Goal: Task Accomplishment & Management: Use online tool/utility

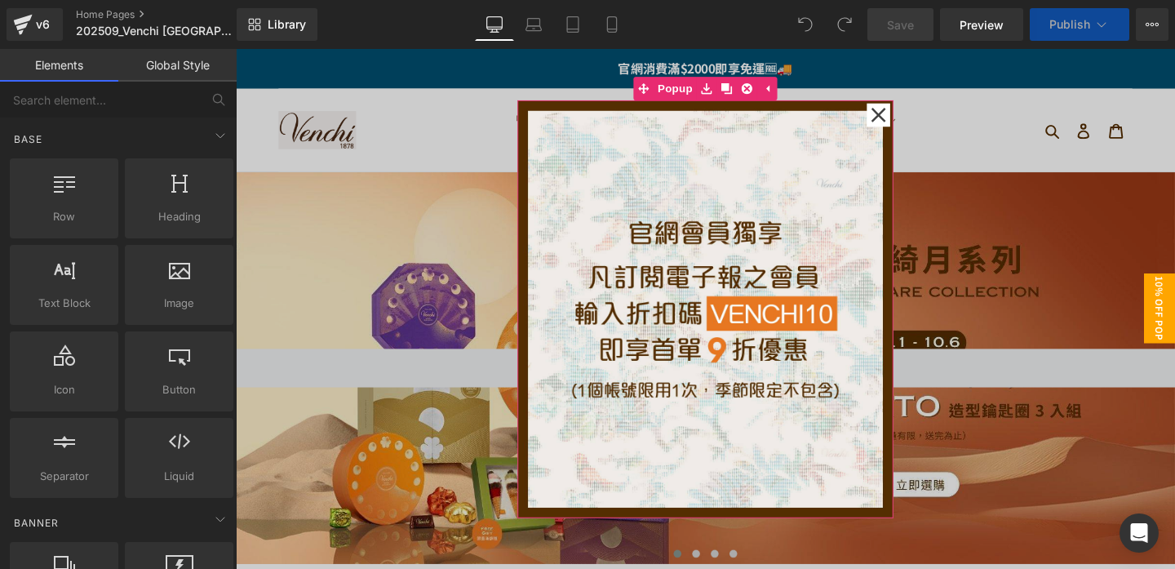
click at [912, 122] on icon at bounding box center [911, 118] width 16 height 16
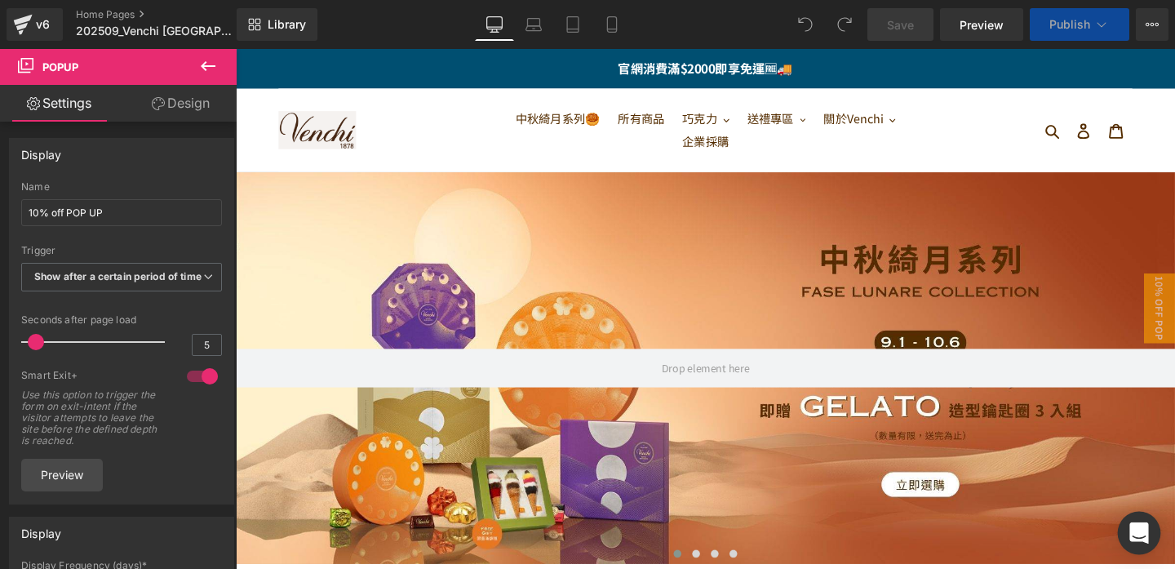
click at [1137, 533] on icon "Open Intercom Messenger" at bounding box center [1139, 532] width 19 height 21
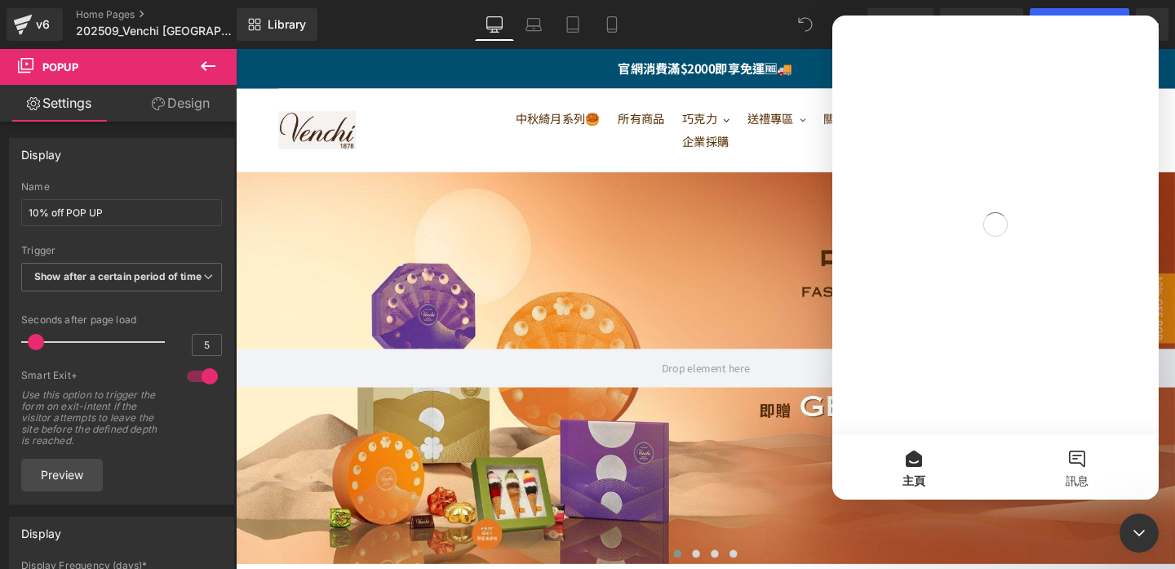
click at [1081, 455] on button "訊息" at bounding box center [1077, 466] width 163 height 65
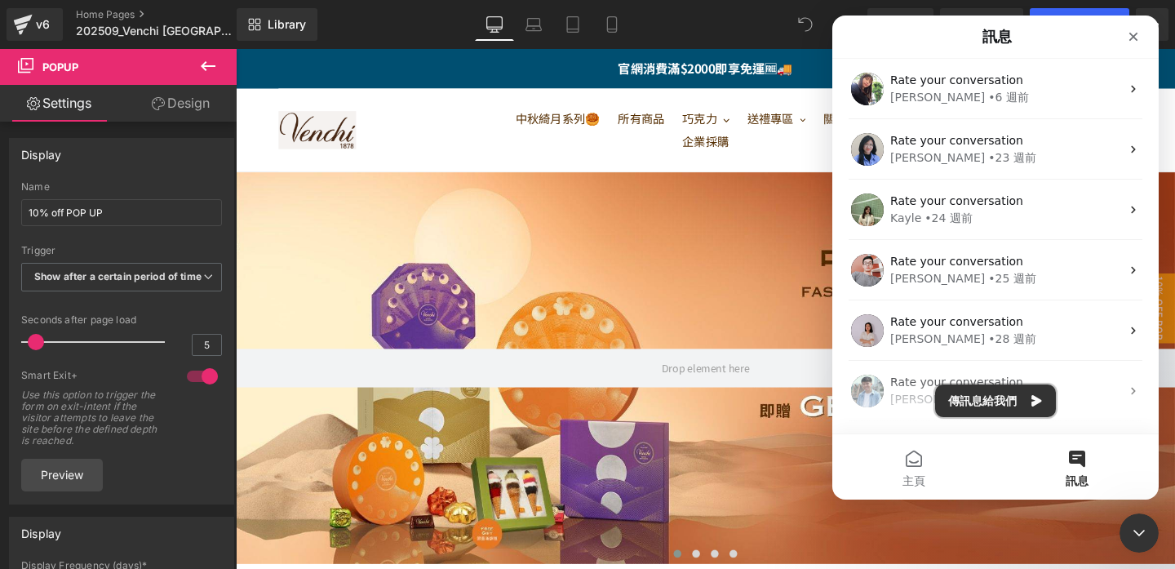
click at [1021, 398] on button "傳訊息給我們" at bounding box center [995, 400] width 121 height 33
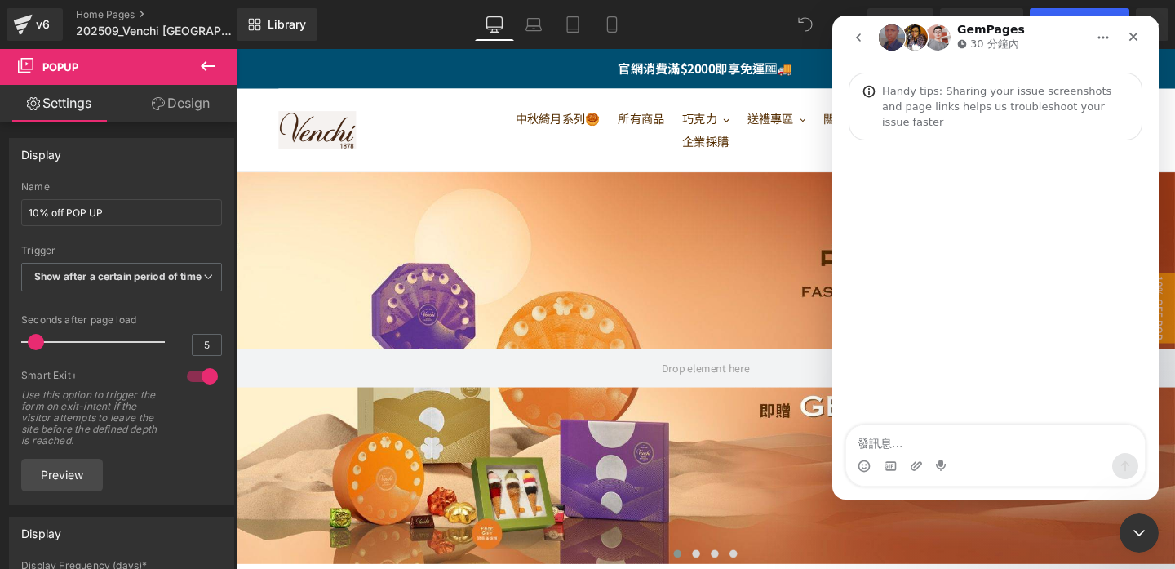
click at [941, 442] on textarea "發訊息..." at bounding box center [995, 439] width 299 height 28
type textarea "Hey team, we encountered a problem as our collection page can't load"
click at [1139, 526] on icon "關閉 Intercom Messenger" at bounding box center [1137, 531] width 20 height 20
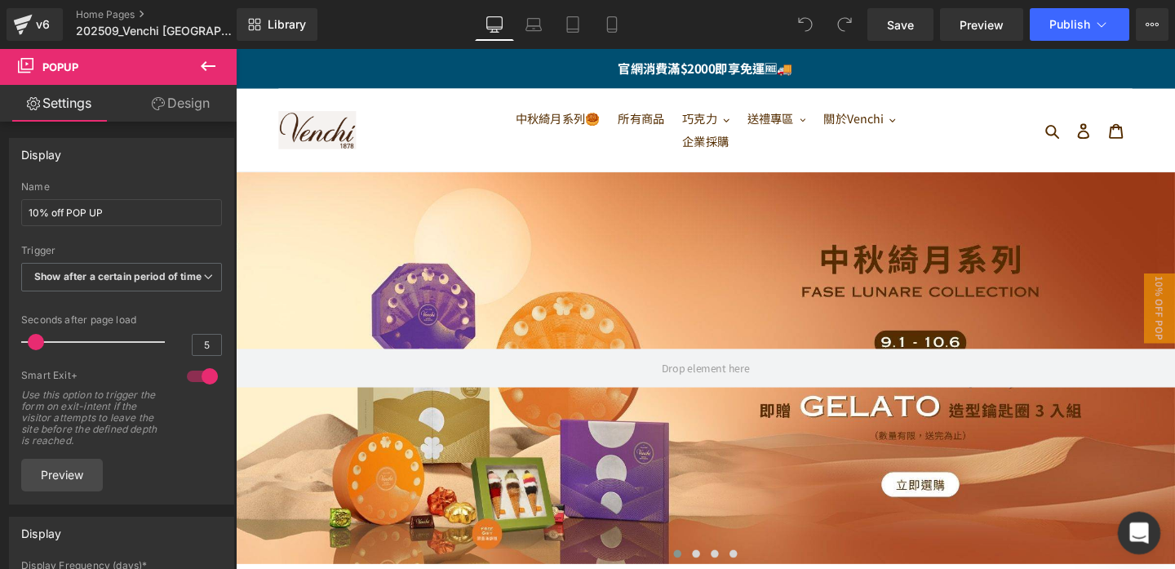
click at [1145, 535] on div "開啟 Intercom Messenger" at bounding box center [1137, 531] width 54 height 54
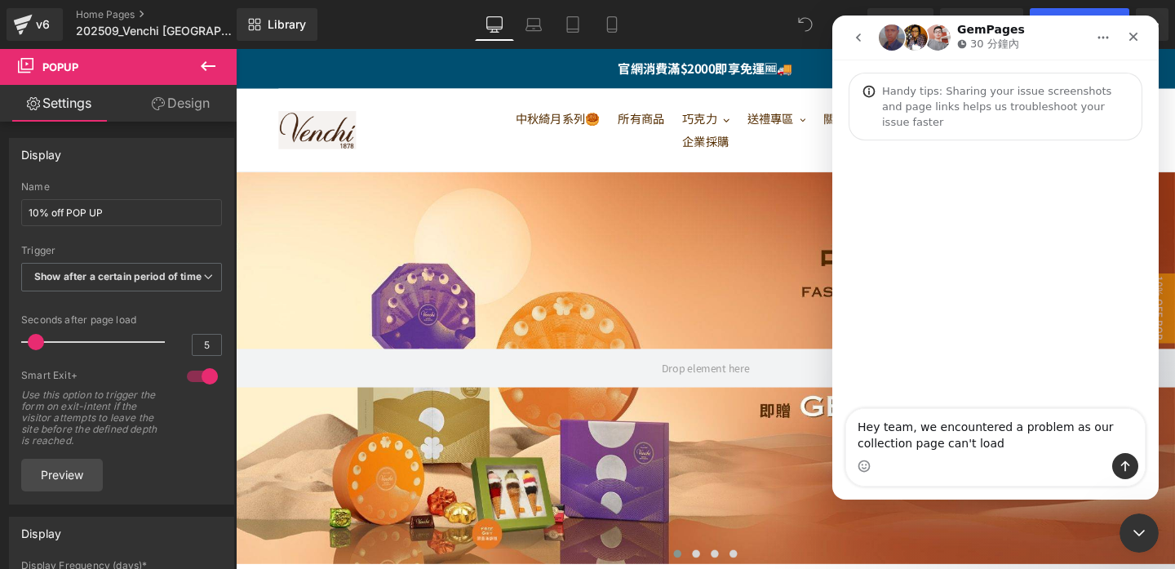
click at [1076, 426] on textarea "Hey team, we encountered a problem as our collection page can't load" at bounding box center [995, 431] width 299 height 44
click at [1026, 436] on textarea "Hey team, we encountered a problem as one of our collection page can't load" at bounding box center [995, 431] width 299 height 44
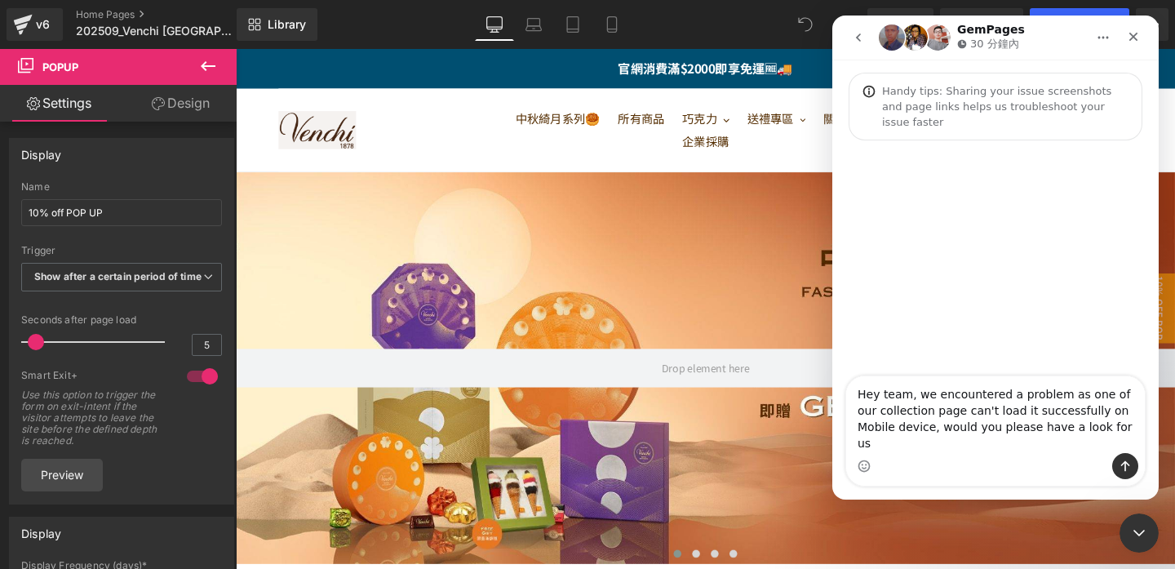
type textarea "Hey team, we encountered a problem as one of our collection page can't load it …"
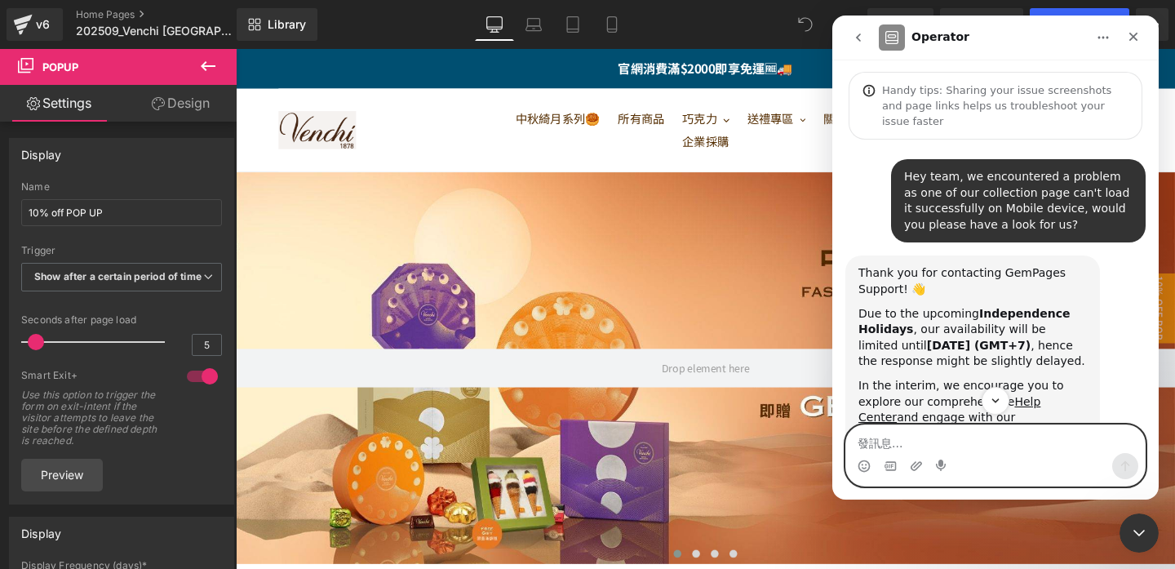
scroll to position [362, 0]
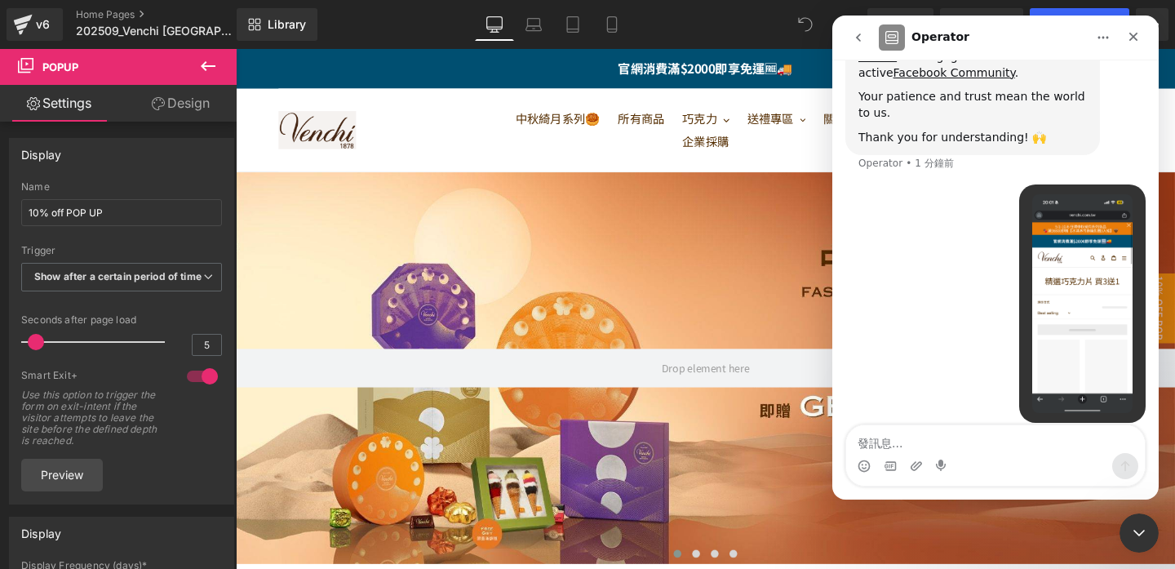
click at [52, 24] on div at bounding box center [587, 260] width 1175 height 520
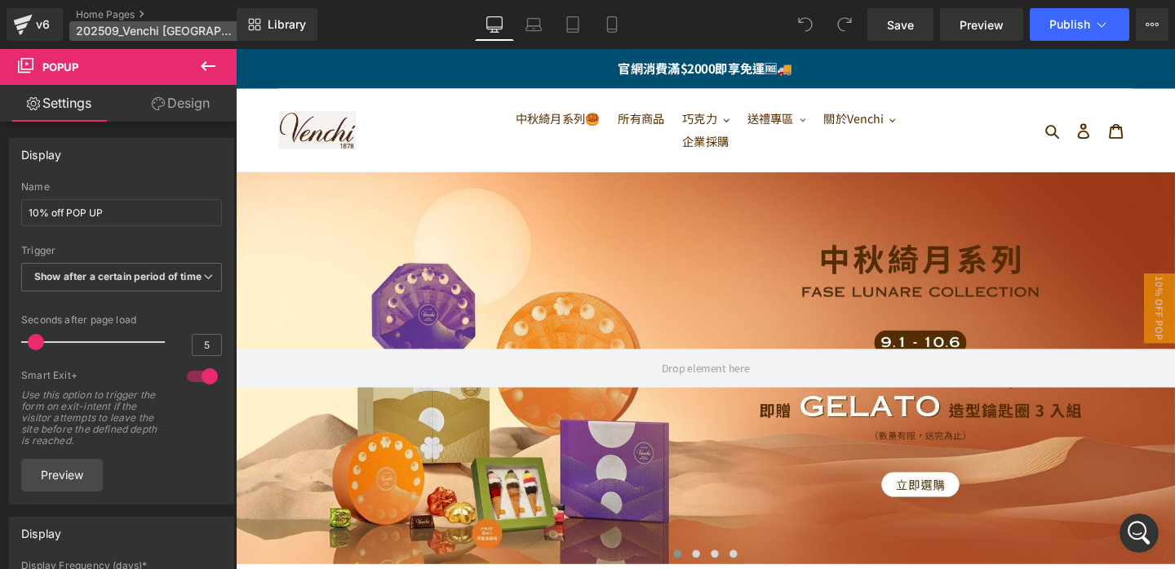
click at [88, 24] on p "202509_Venchi [GEOGRAPHIC_DATA]" at bounding box center [163, 31] width 188 height 20
click at [1155, 539] on div "開啟 Intercom Messenger" at bounding box center [1136, 530] width 39 height 39
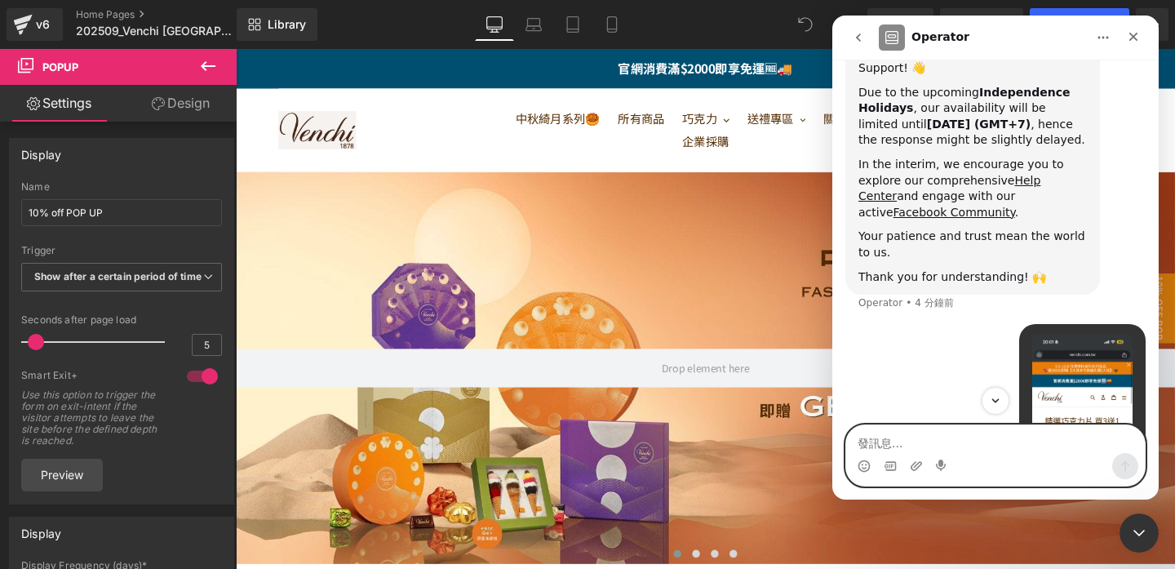
scroll to position [198, 0]
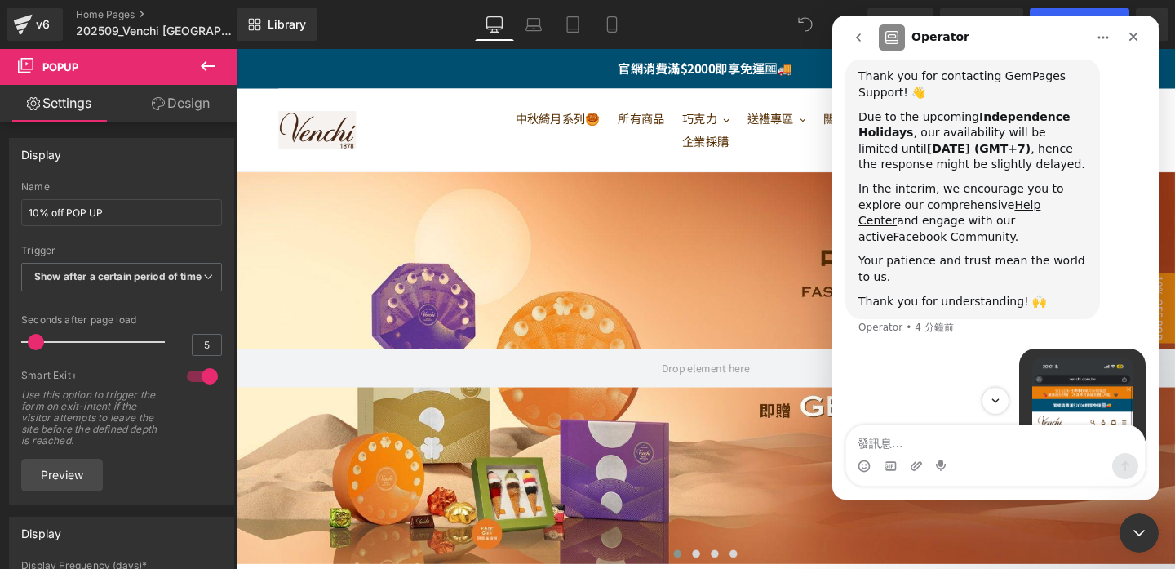
click at [890, 181] on div "In the interim, we encourage you to explore our comprehensive Help Center and e…" at bounding box center [973, 213] width 229 height 64
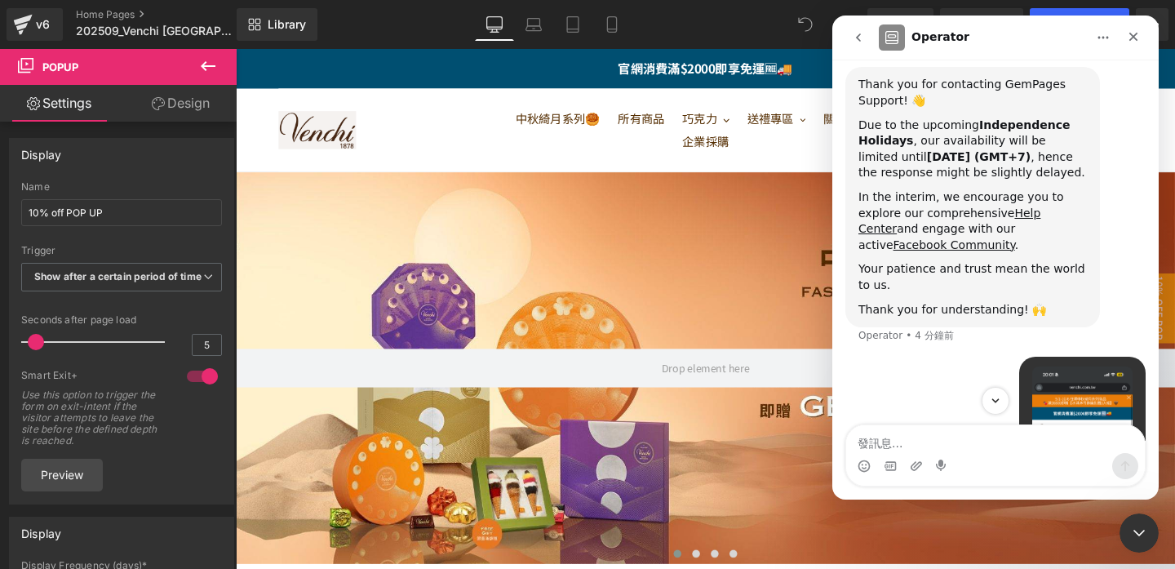
scroll to position [185, 0]
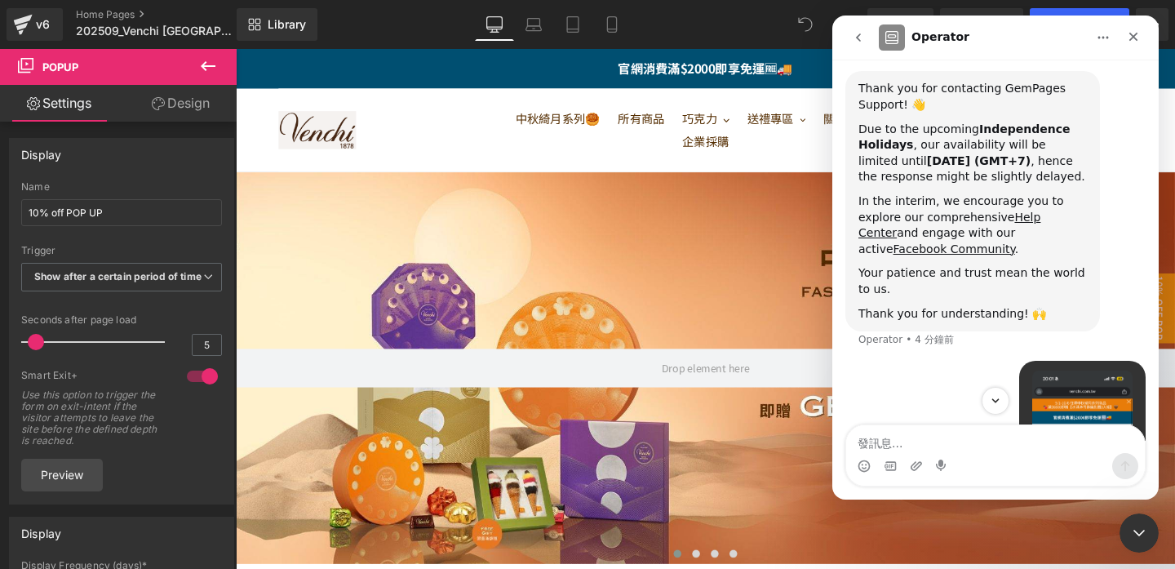
drag, startPoint x: 889, startPoint y: 149, endPoint x: 985, endPoint y: 146, distance: 96.3
click at [985, 154] on b "[DATE] (GMT+7)" at bounding box center [979, 160] width 104 height 13
click at [1035, 145] on div "Due to the upcoming Independence Holidays , our availability will be limited un…" at bounding box center [973, 154] width 229 height 64
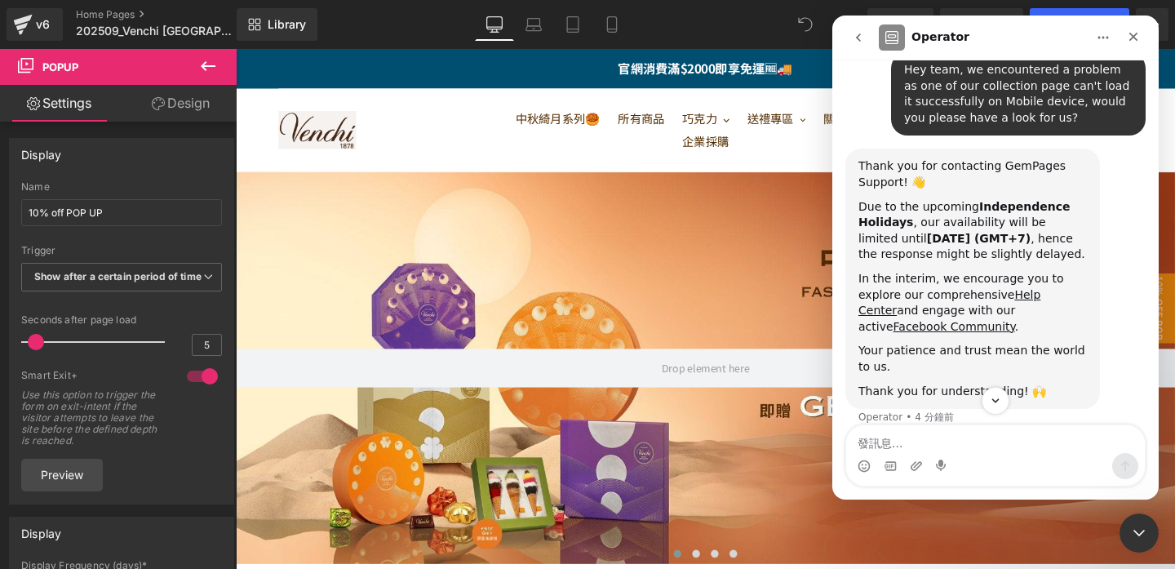
scroll to position [109, 0]
click at [1022, 247] on div "Thank you for contacting GemPages Support! 👋 Due to the upcoming Independence H…" at bounding box center [973, 278] width 229 height 241
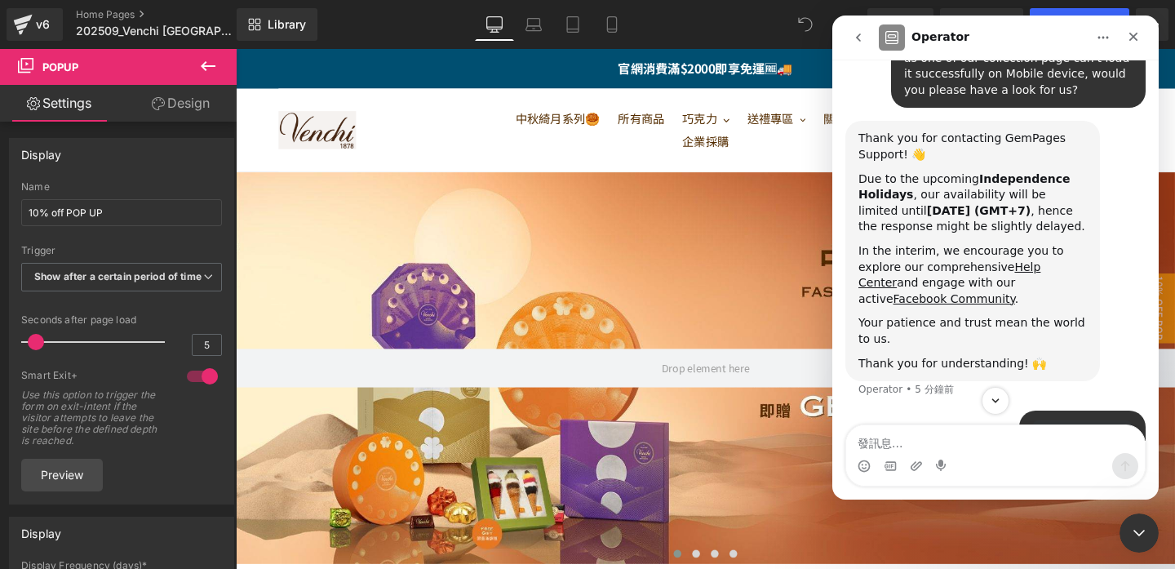
scroll to position [362, 0]
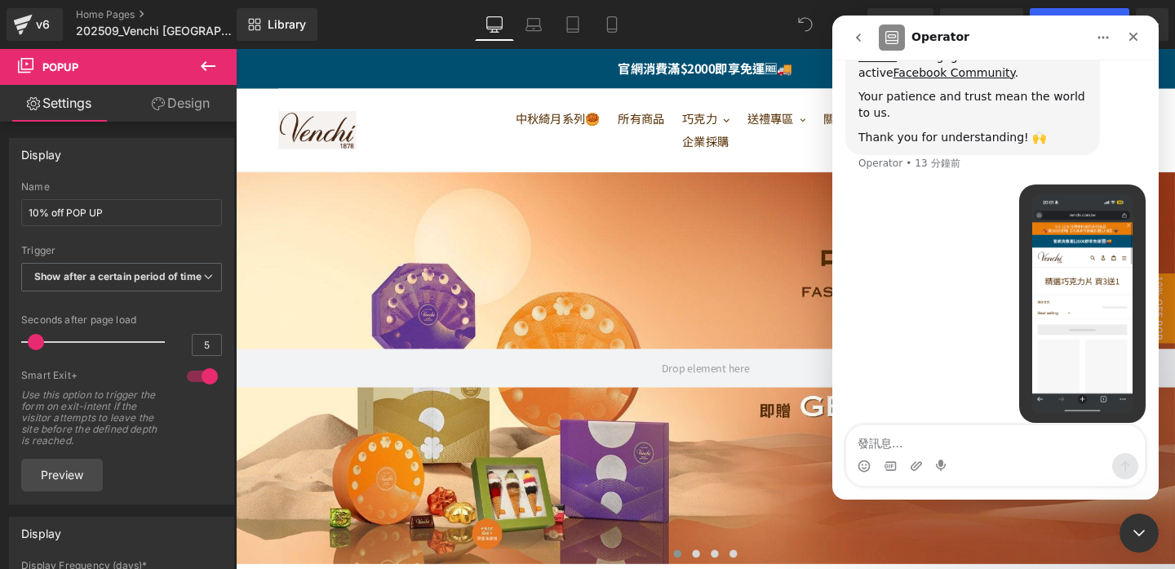
click at [912, 266] on div "Venchi • 13 分鐘前" at bounding box center [996, 313] width 300 height 258
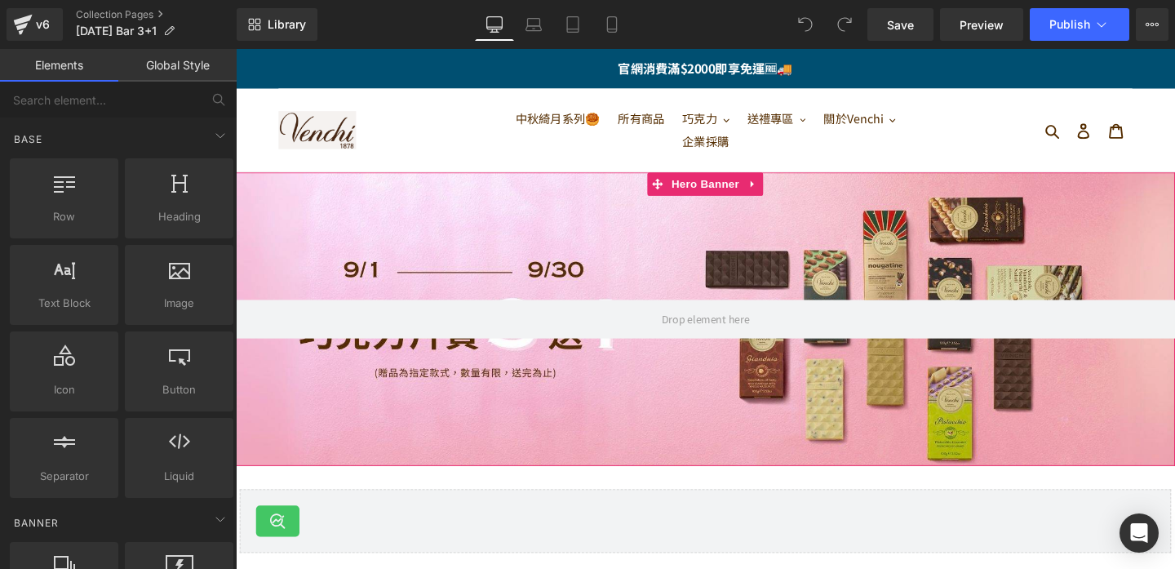
click at [427, 256] on div at bounding box center [730, 333] width 988 height 309
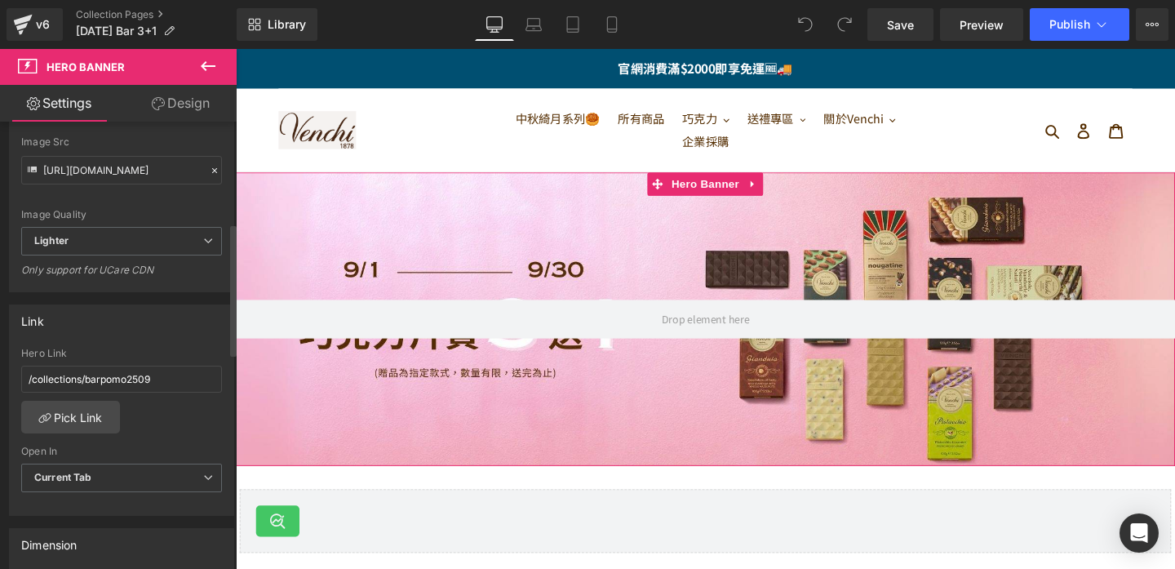
scroll to position [345, 0]
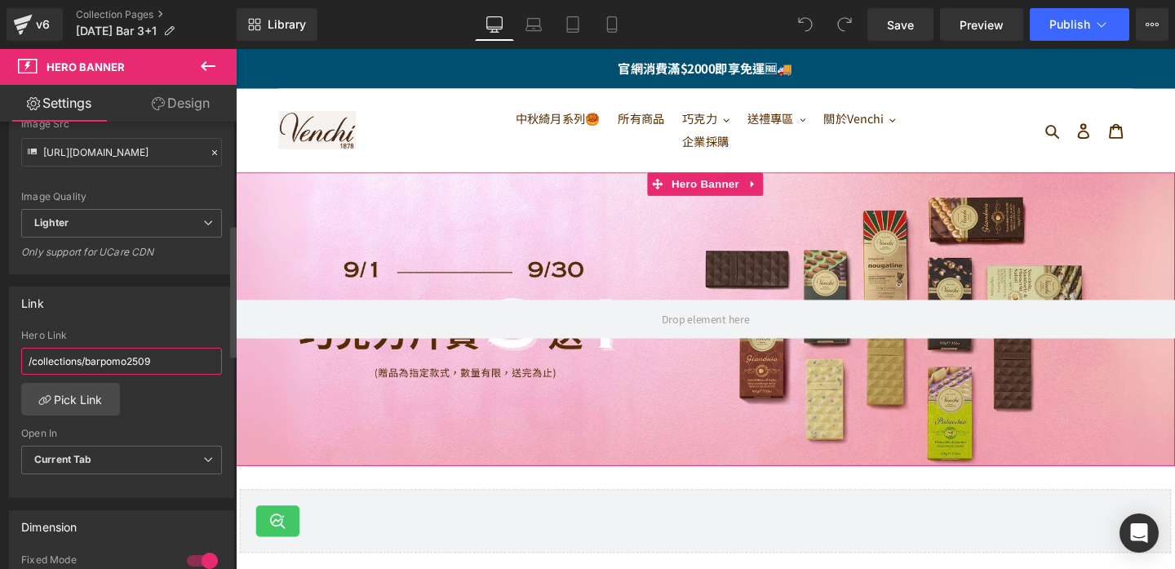
click at [174, 367] on input "/collections/barpomo2509" at bounding box center [121, 361] width 201 height 27
click at [78, 400] on link "Pick Link" at bounding box center [70, 399] width 99 height 33
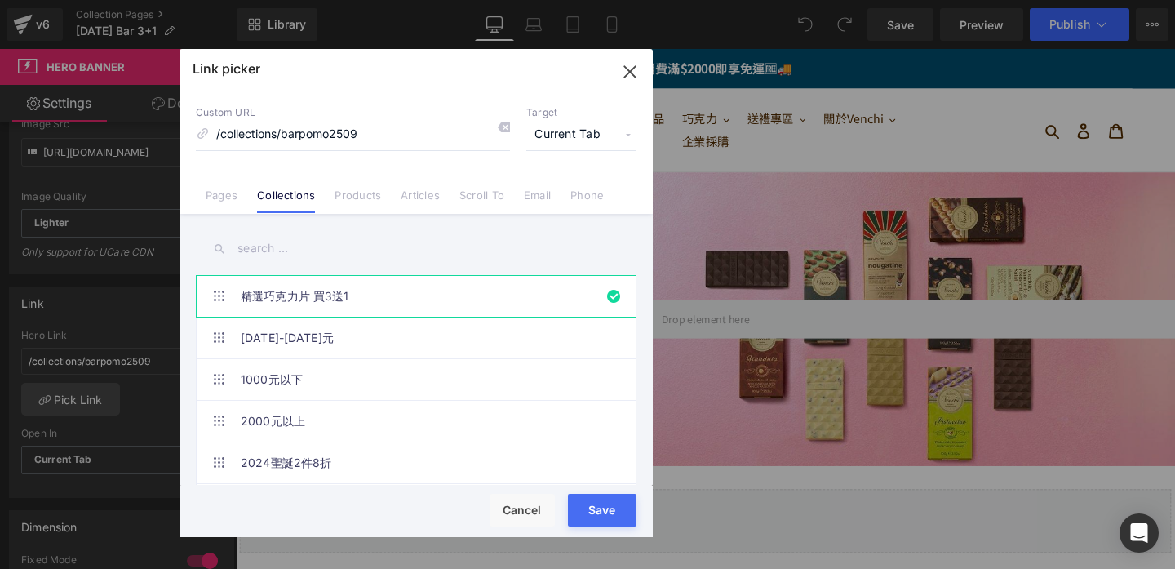
click at [277, 246] on input "text" at bounding box center [416, 248] width 441 height 37
type input "ㄇ"
click at [304, 330] on link "1000-2000元" at bounding box center [420, 337] width 359 height 41
type input "/collections/ntd1000-2000giftbox"
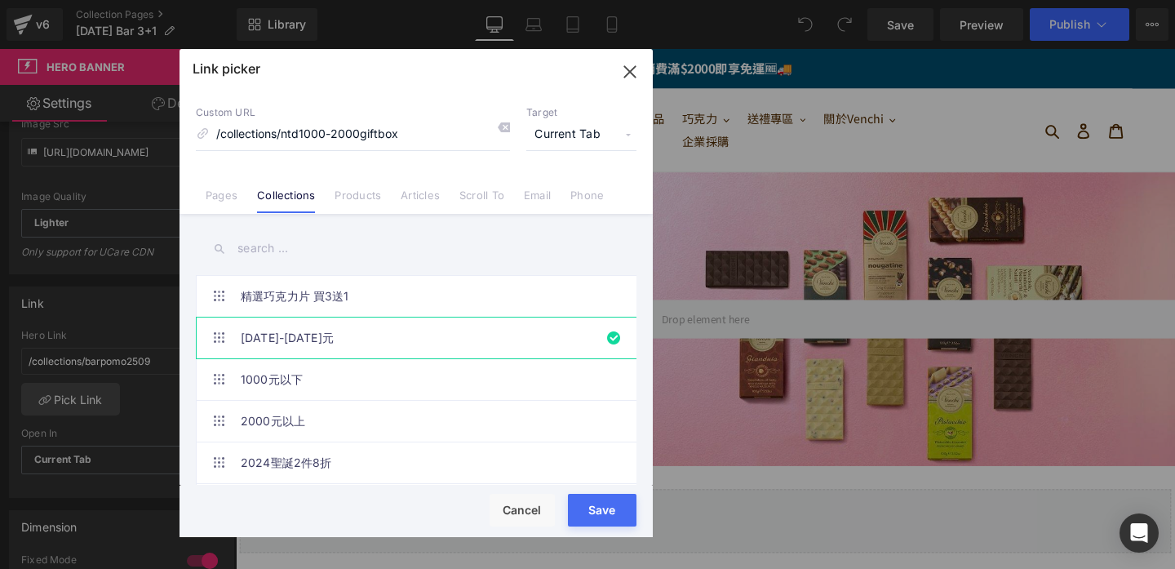
click at [591, 512] on div "Rendering Content" at bounding box center [588, 504] width 100 height 18
click at [605, 508] on div "Rendering Content" at bounding box center [588, 504] width 100 height 18
click at [594, 511] on div "Rendering Content" at bounding box center [588, 504] width 100 height 18
click at [430, 494] on div "Save Cancel" at bounding box center [416, 511] width 473 height 51
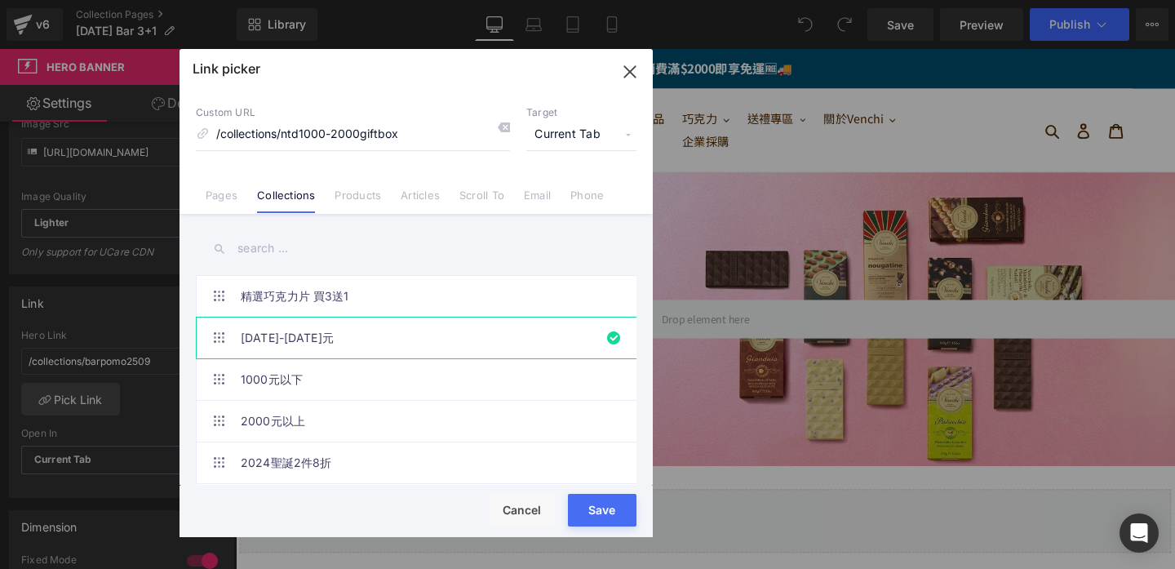
click at [576, 504] on div "Rendering Content" at bounding box center [588, 504] width 100 height 18
click at [582, 504] on div "Rendering Content" at bounding box center [588, 504] width 100 height 18
click at [580, 526] on div "Save Cancel" at bounding box center [416, 511] width 473 height 51
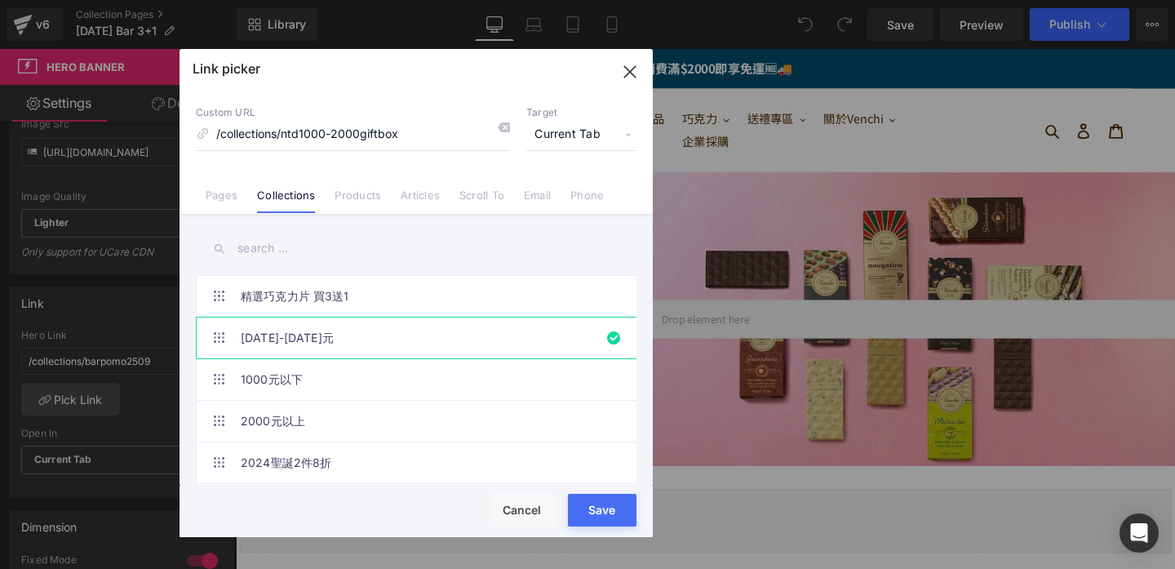
click at [588, 522] on button "Save" at bounding box center [602, 510] width 69 height 33
type input "/collections/ntd1000-2000giftbox"
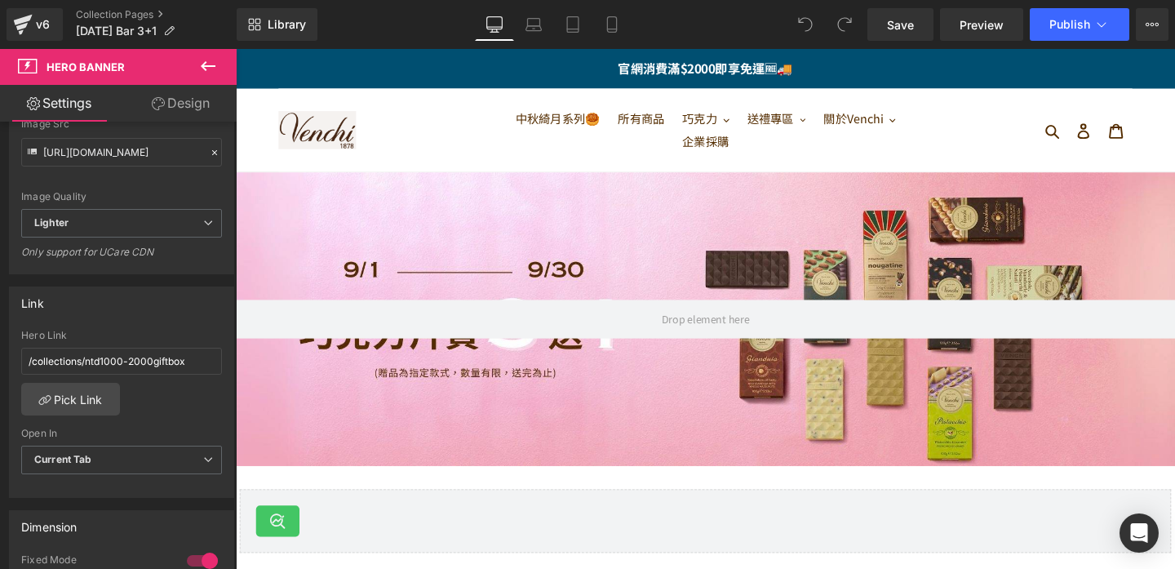
click at [606, 546] on div "Smart Search & Instant Search" at bounding box center [729, 545] width 945 height 33
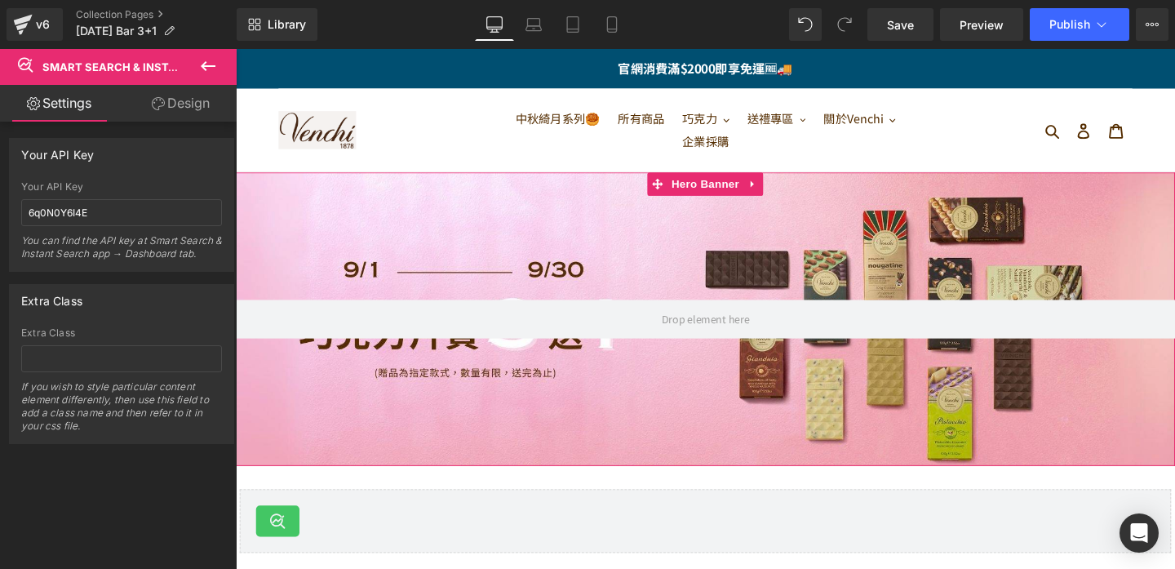
click at [376, 249] on div at bounding box center [730, 333] width 988 height 309
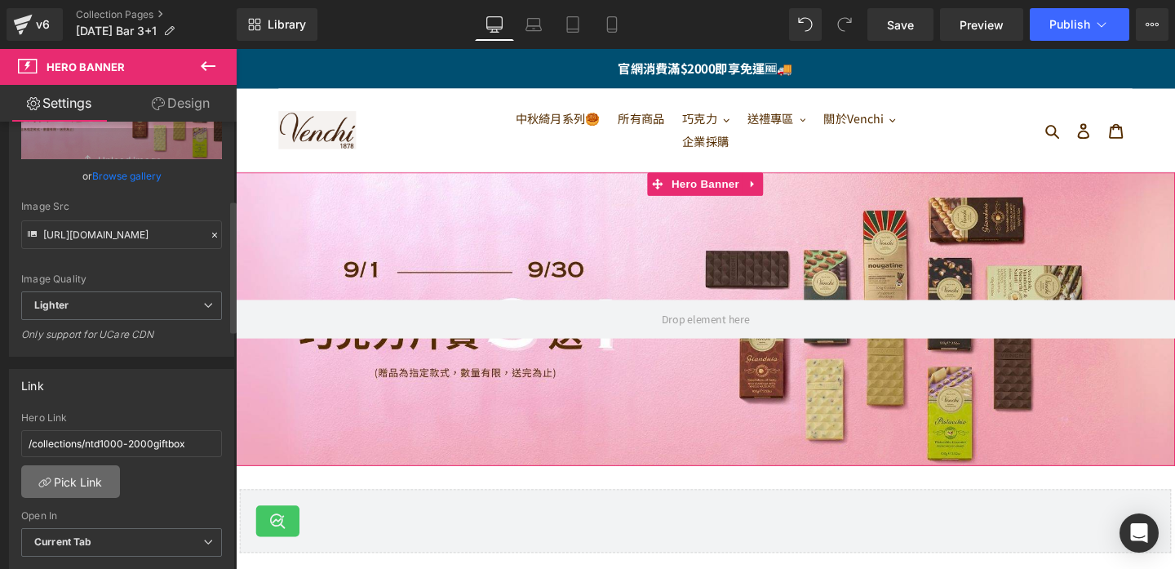
scroll to position [264, 0]
click at [89, 486] on link "Pick Link" at bounding box center [70, 480] width 99 height 33
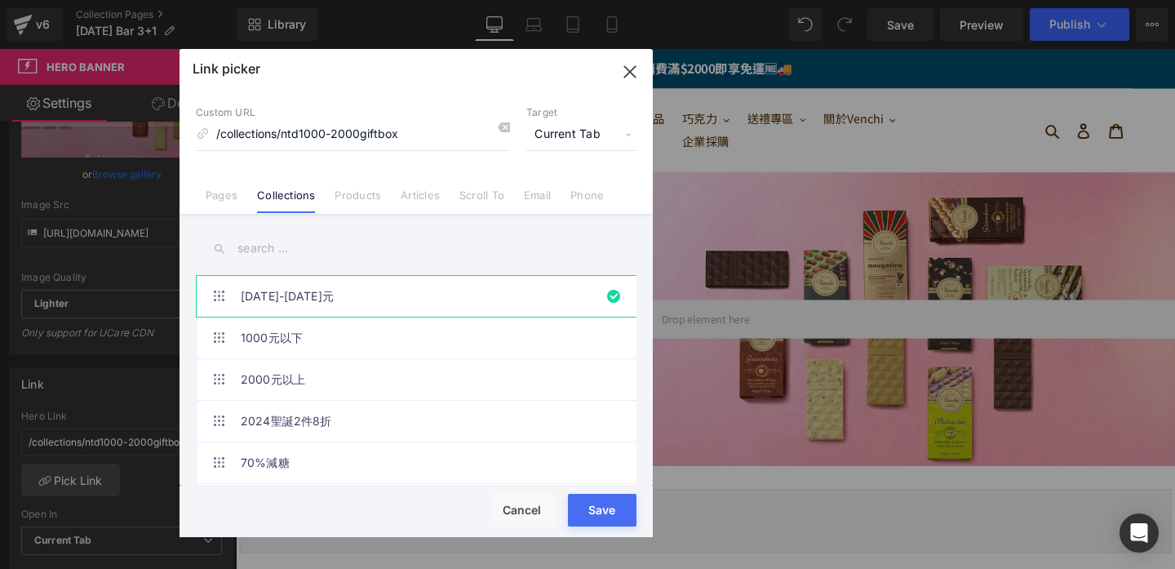
click at [269, 247] on input "text" at bounding box center [416, 248] width 441 height 37
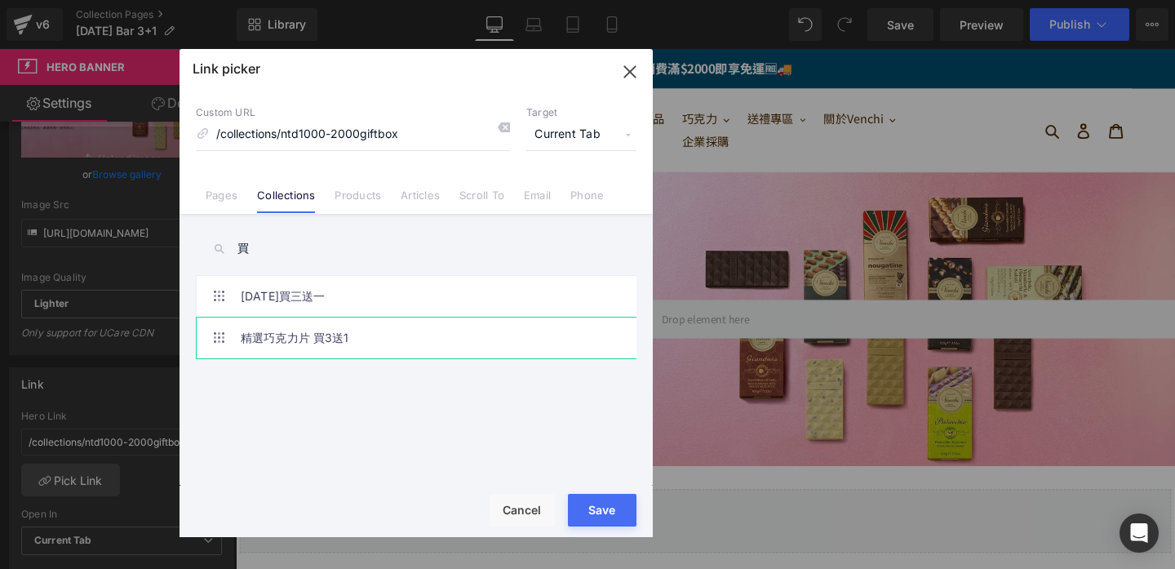
type input "買"
click at [264, 344] on link "精選巧克力片 買3送1" at bounding box center [420, 337] width 359 height 41
type input "/collections/barpomo2509"
click at [610, 511] on div "Rendering Content" at bounding box center [588, 504] width 100 height 18
click at [599, 509] on div "Rendering Content" at bounding box center [588, 504] width 100 height 18
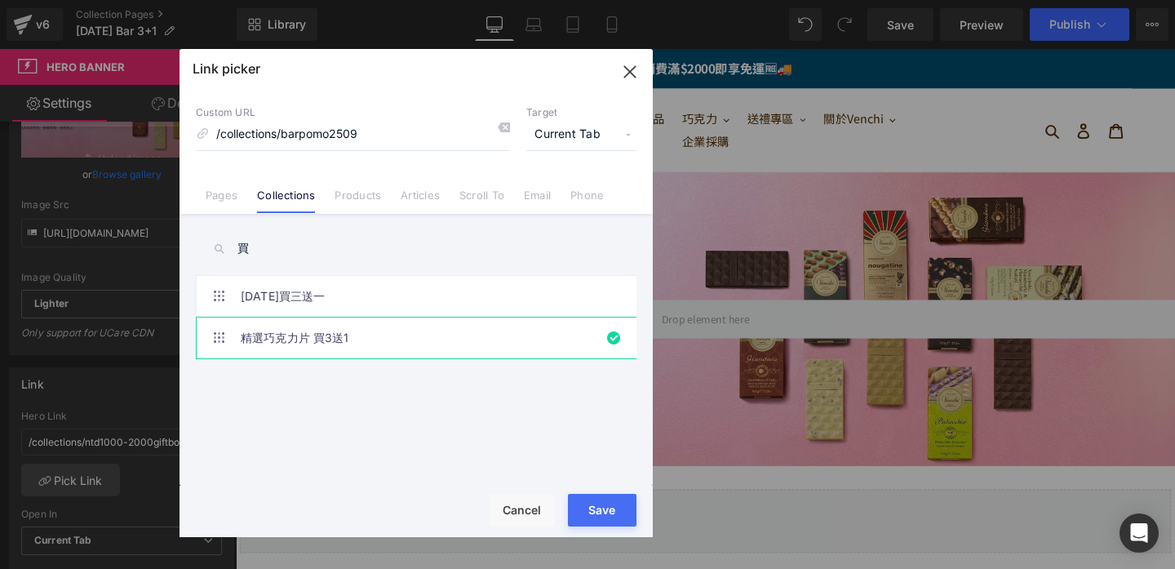
click at [570, 511] on div "Rendering Content" at bounding box center [588, 504] width 100 height 18
click at [573, 508] on div "Rendering Content" at bounding box center [588, 504] width 100 height 18
click at [579, 501] on div "Rendering Content" at bounding box center [588, 504] width 100 height 18
click at [420, 341] on link "精選巧克力片 買3送1" at bounding box center [420, 337] width 359 height 41
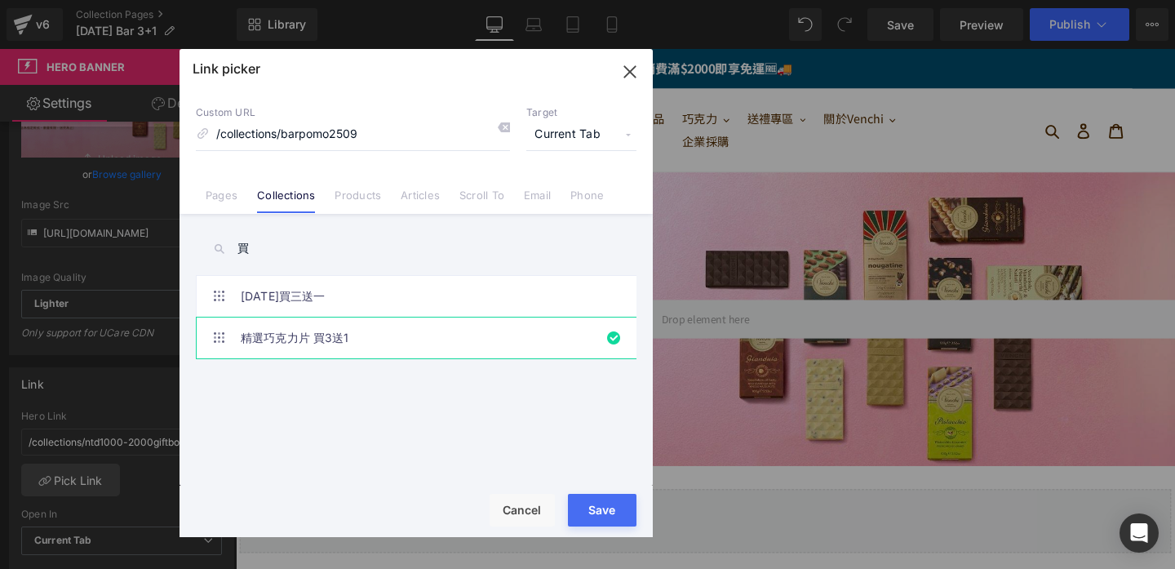
click at [602, 512] on div "Rendering Content" at bounding box center [588, 504] width 100 height 18
click at [590, 521] on button "Save" at bounding box center [602, 510] width 69 height 33
type input "/collections/barpomo2509"
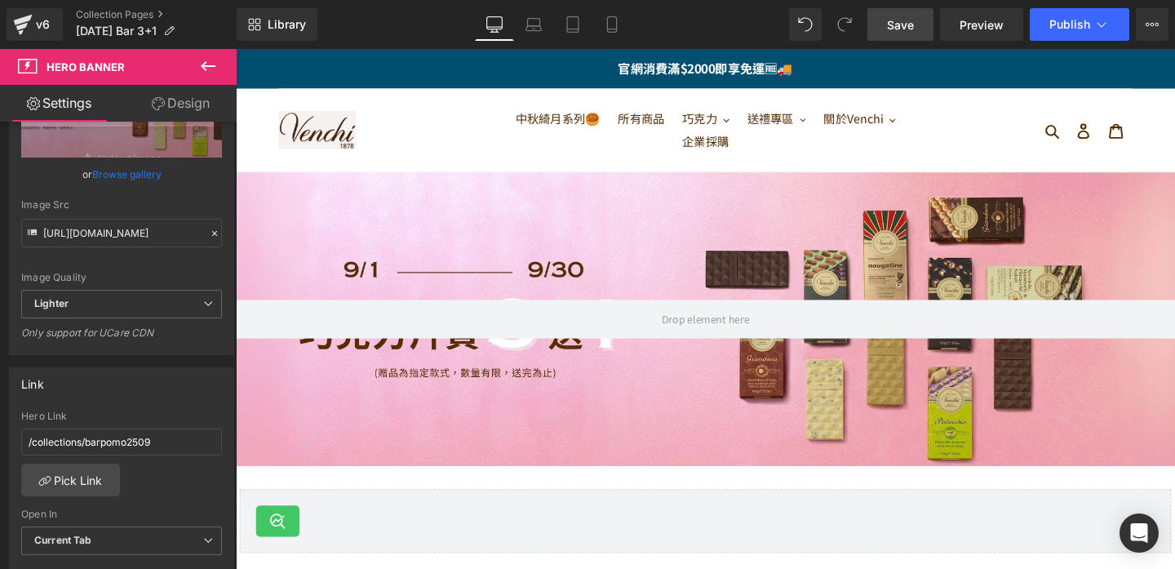
click at [914, 20] on span "Save" at bounding box center [900, 24] width 27 height 17
click at [1065, 19] on span "Publish" at bounding box center [1070, 24] width 41 height 13
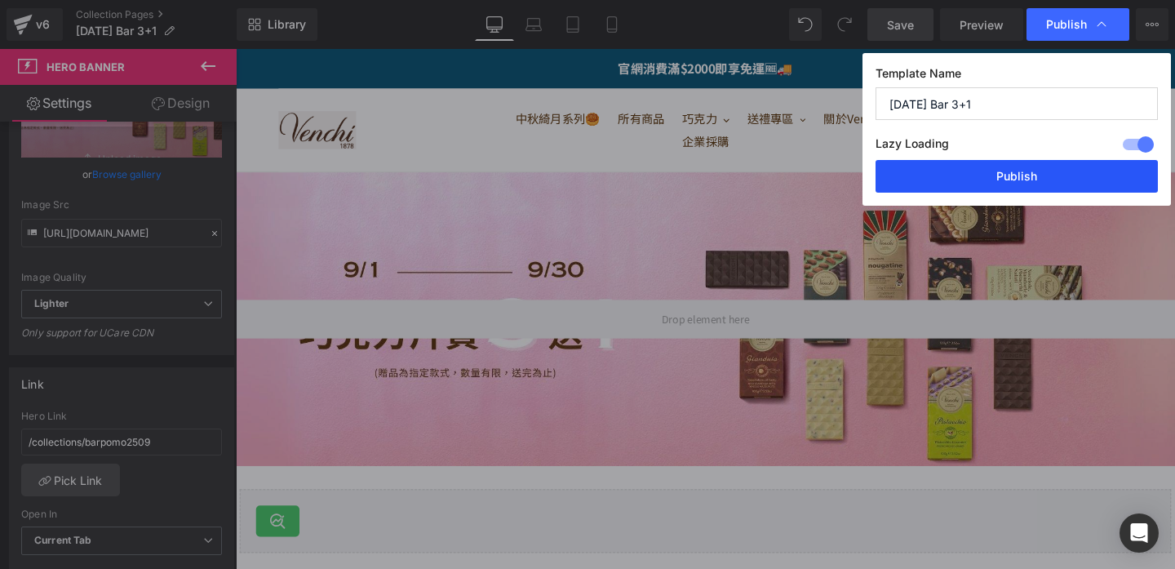
click at [982, 175] on button "Publish" at bounding box center [1017, 176] width 282 height 33
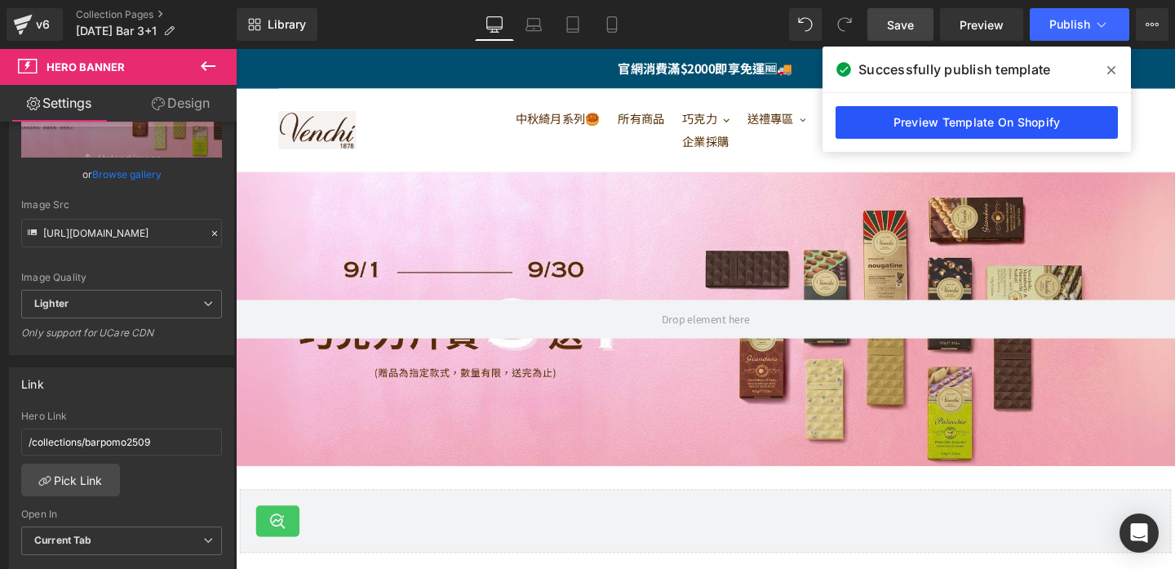
click at [1001, 127] on link "Preview Template On Shopify" at bounding box center [977, 122] width 282 height 33
